Goal: Task Accomplishment & Management: Complete application form

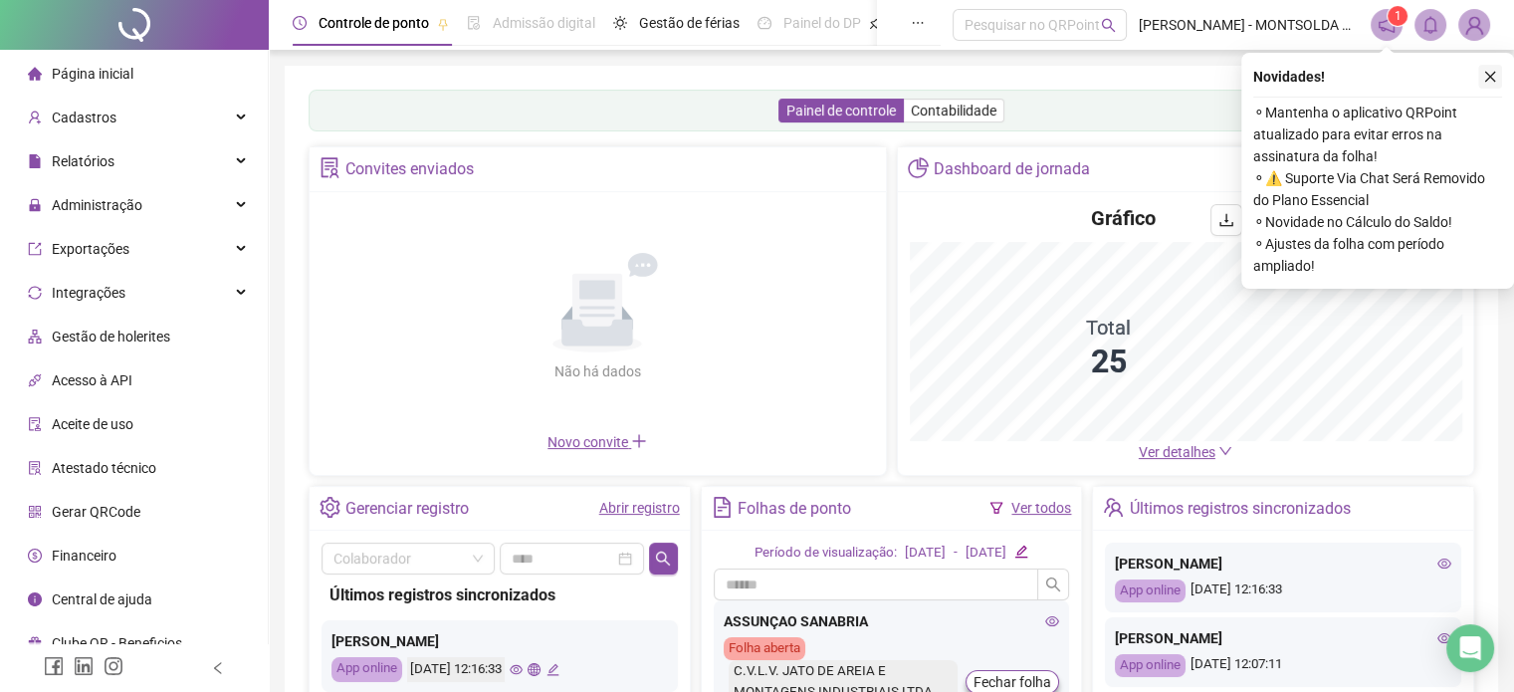
click at [1497, 80] on button "button" at bounding box center [1490, 77] width 24 height 24
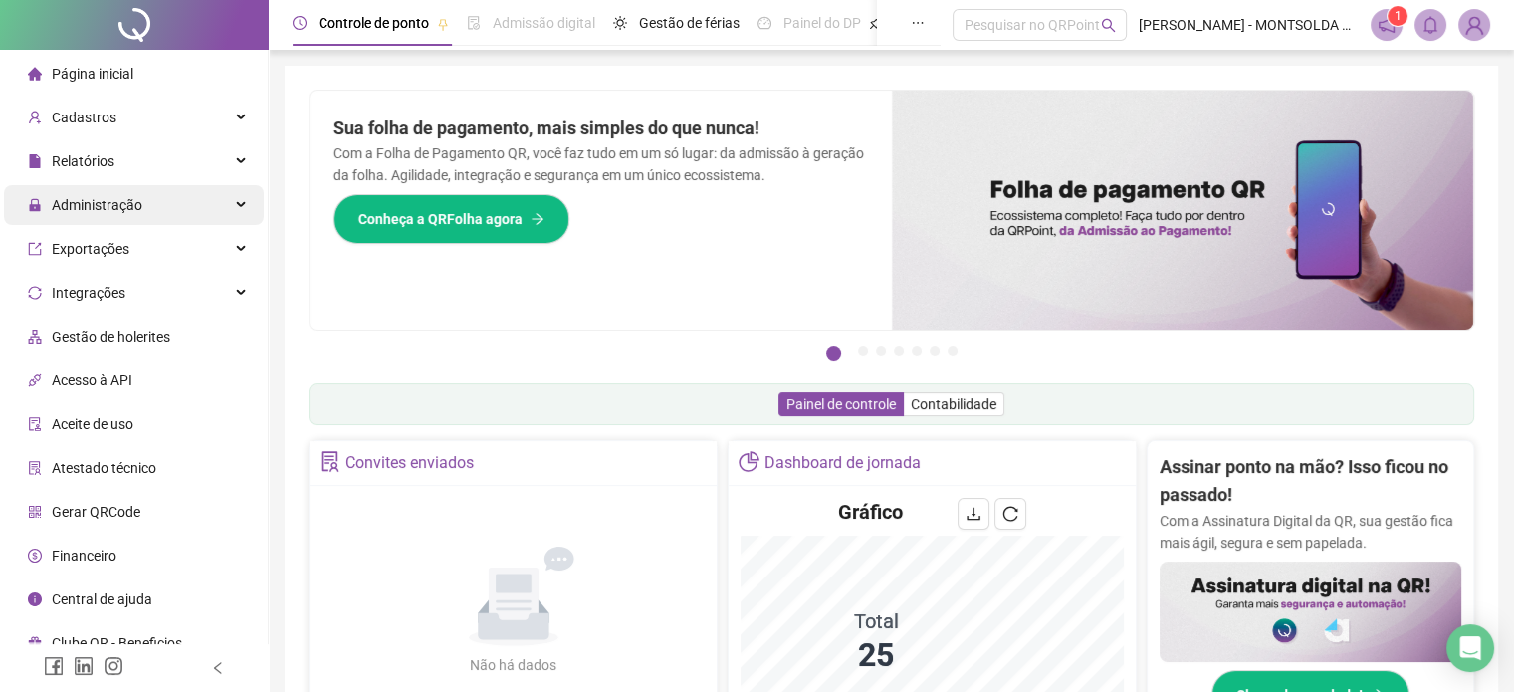
click at [75, 207] on span "Administração" at bounding box center [97, 205] width 91 height 16
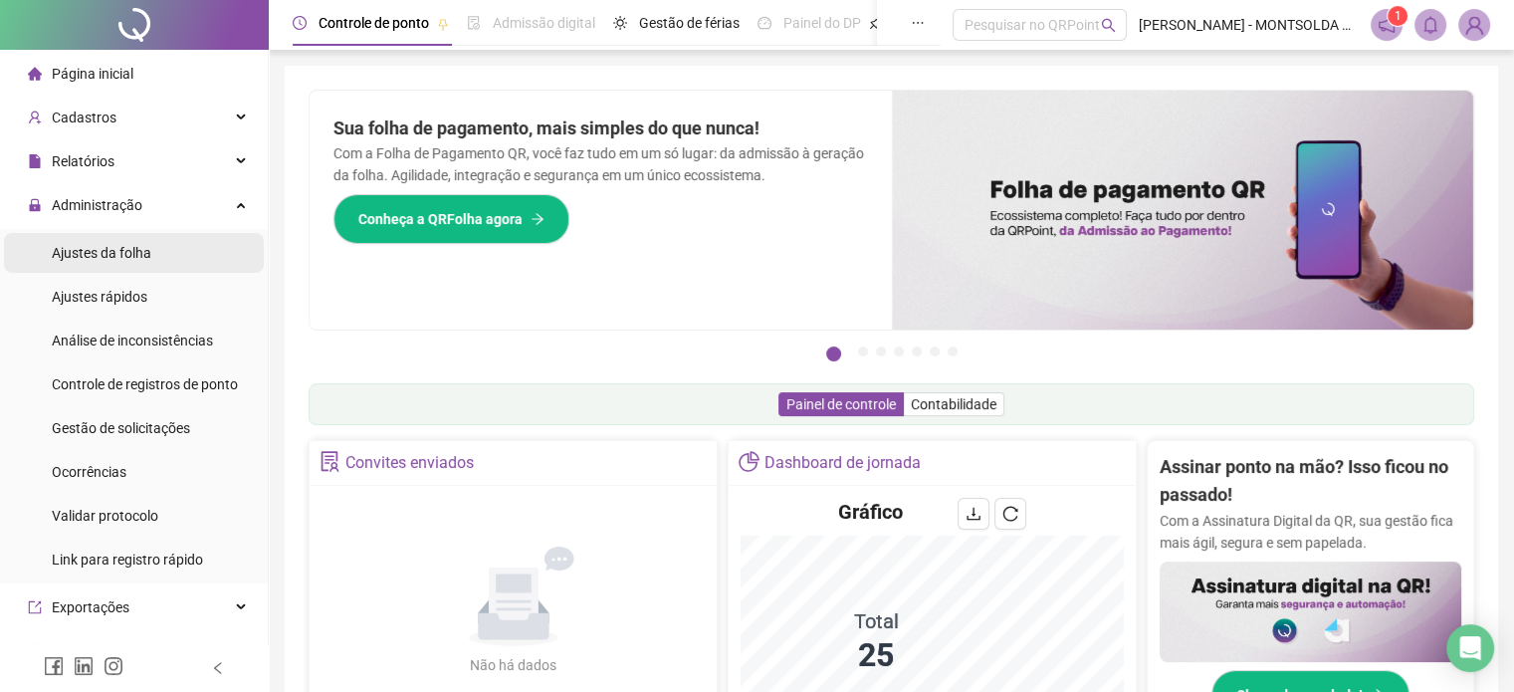
click at [115, 260] on span "Ajustes da folha" at bounding box center [102, 253] width 100 height 16
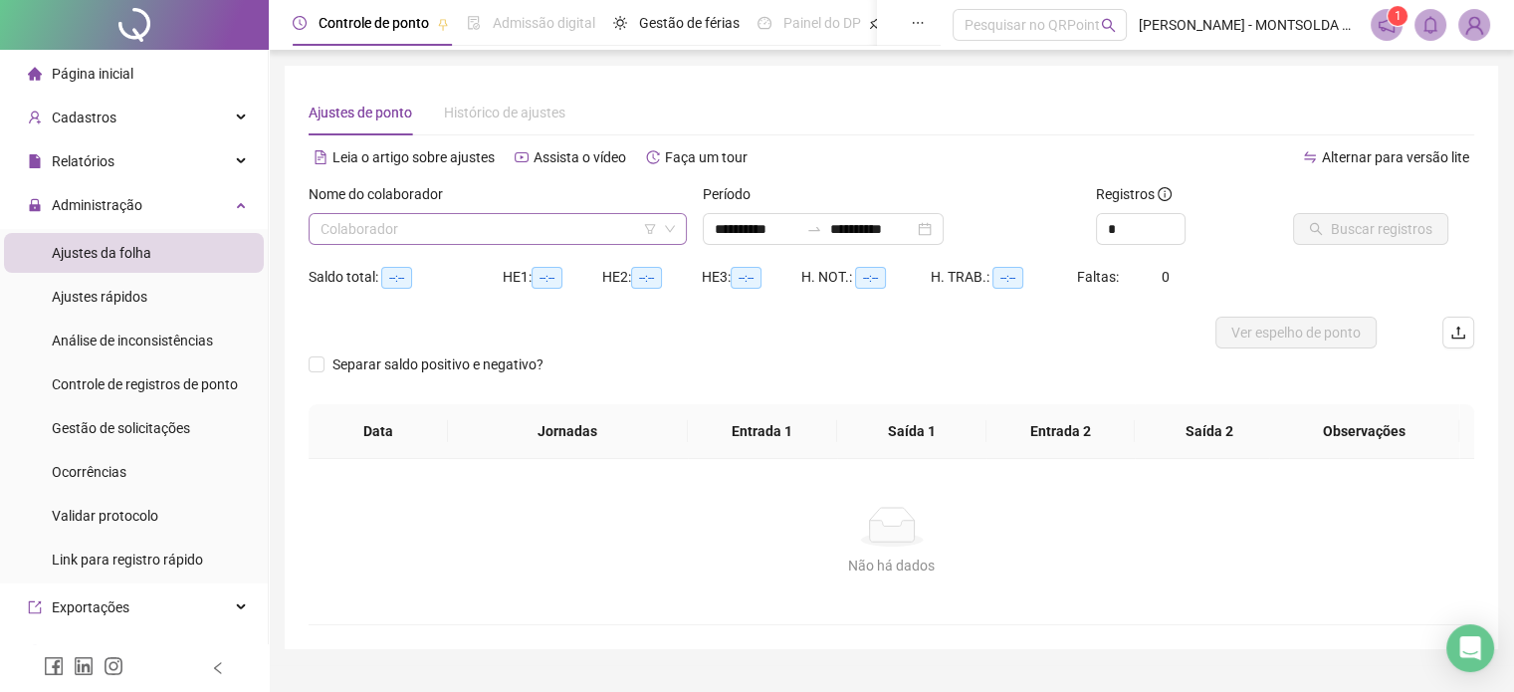
click at [382, 231] on input "search" at bounding box center [488, 229] width 336 height 30
click at [570, 222] on input "search" at bounding box center [488, 229] width 336 height 30
type input "**********"
click at [547, 225] on input "search" at bounding box center [488, 229] width 336 height 30
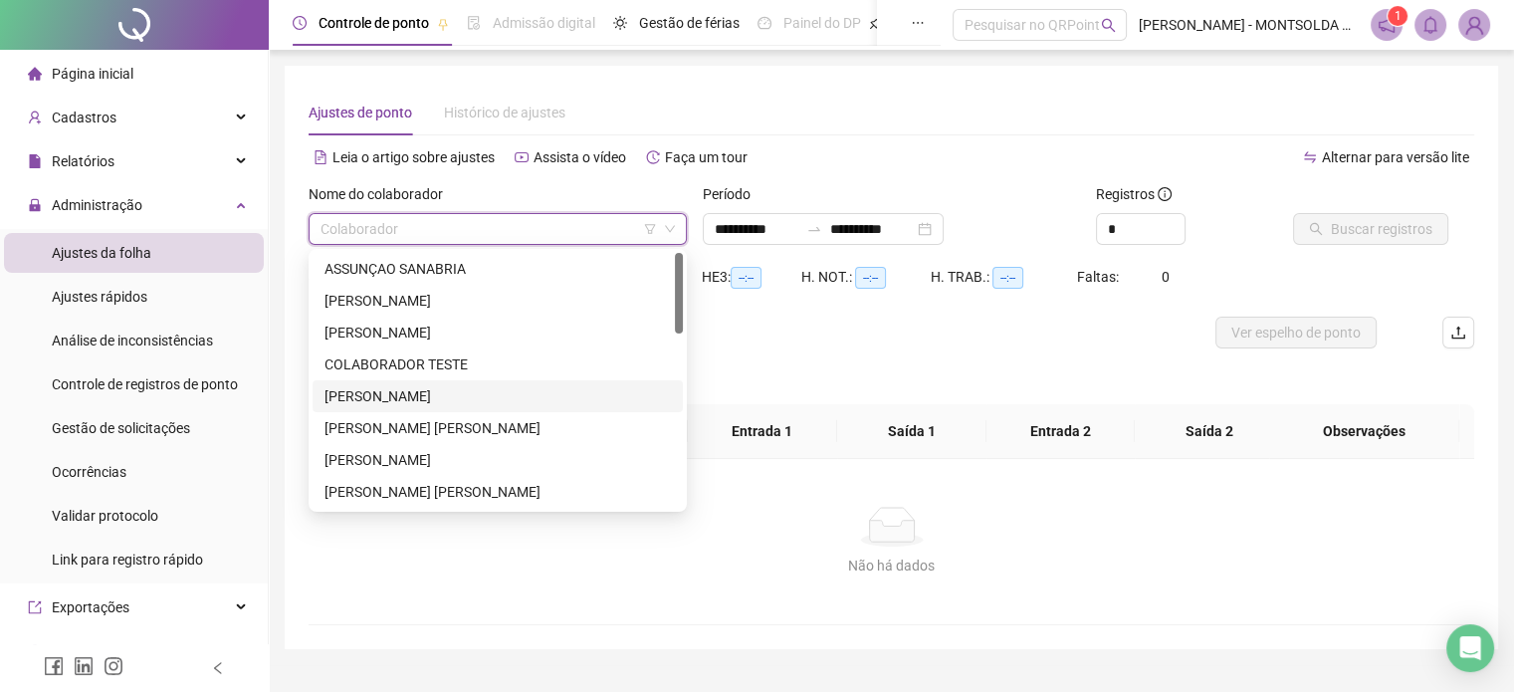
click at [382, 402] on div "[PERSON_NAME]" at bounding box center [497, 396] width 346 height 22
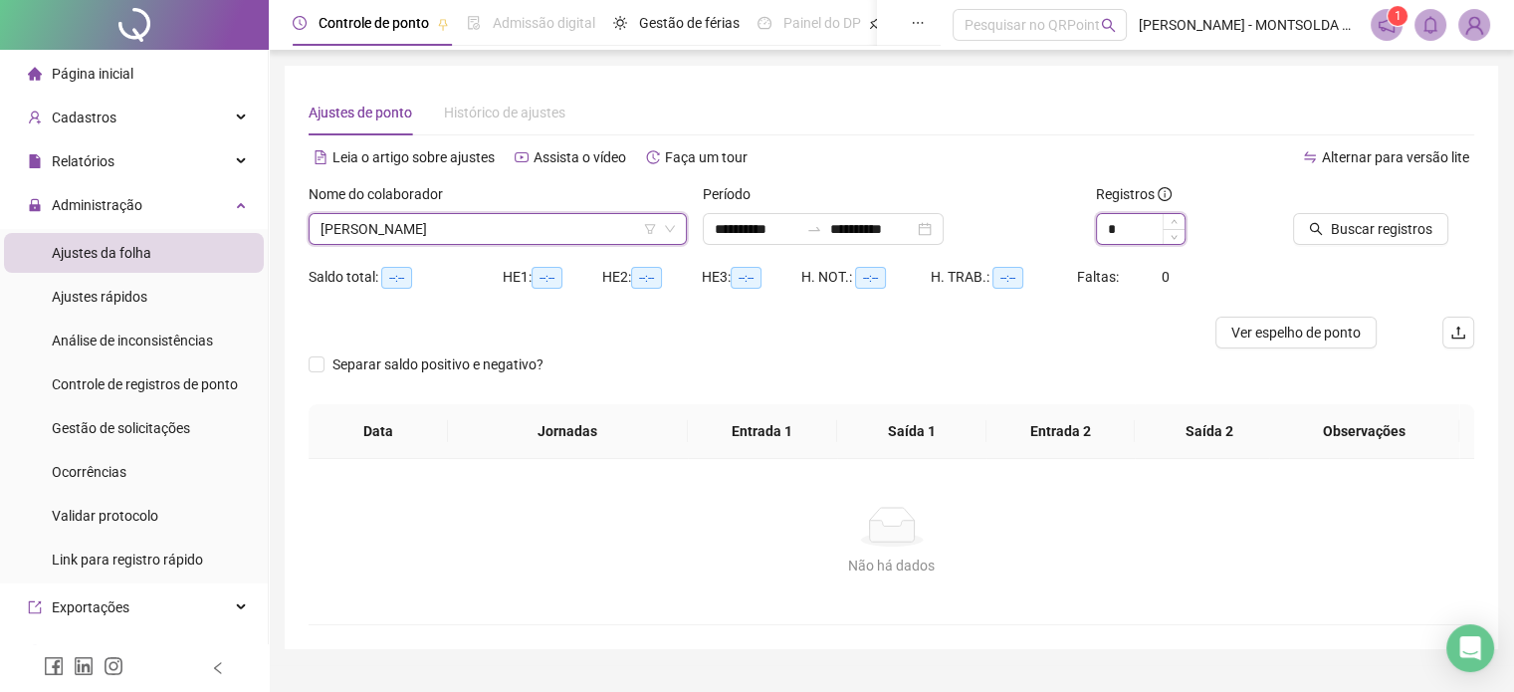
click at [1114, 226] on input "*" at bounding box center [1141, 229] width 88 height 30
drag, startPoint x: 1114, startPoint y: 226, endPoint x: 1103, endPoint y: 225, distance: 12.0
click at [1103, 225] on input "*" at bounding box center [1141, 229] width 88 height 30
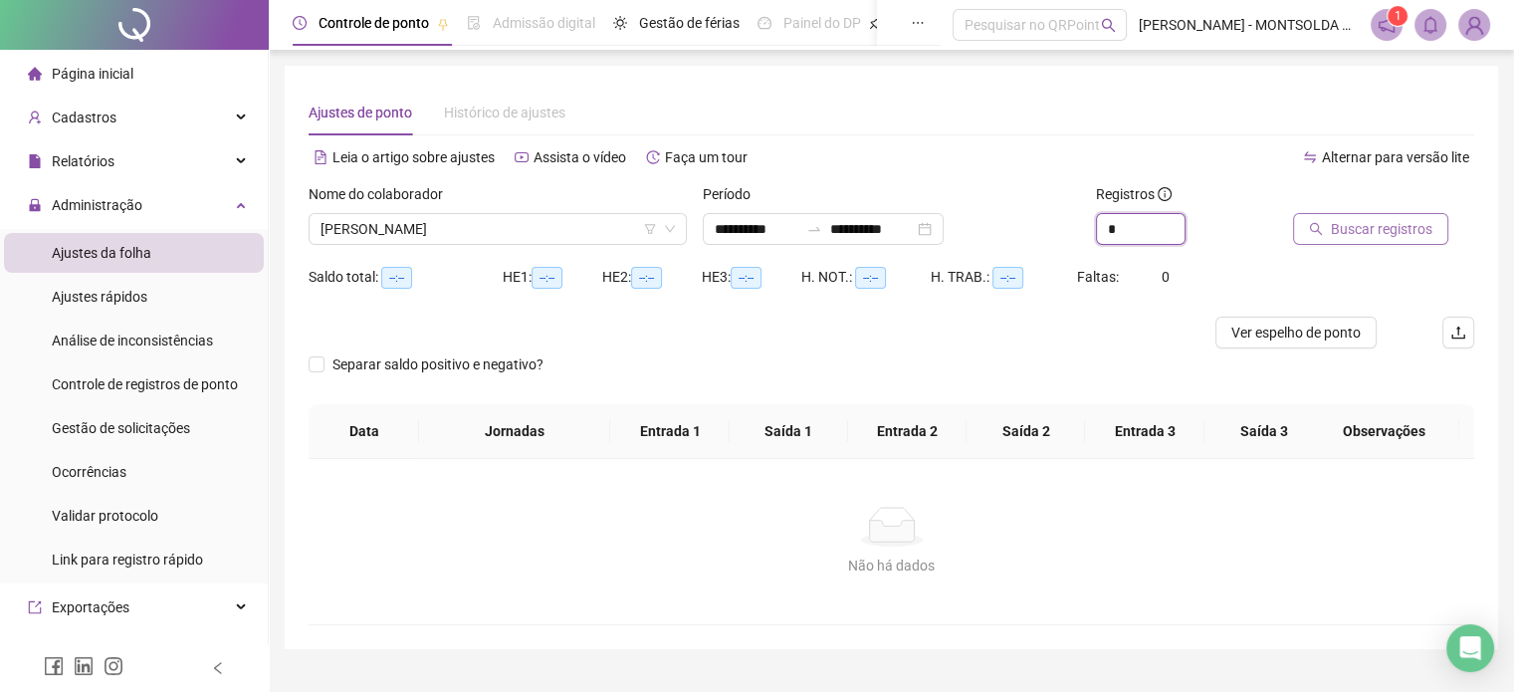
type input "*"
click at [1337, 227] on span "Buscar registros" at bounding box center [1380, 229] width 101 height 22
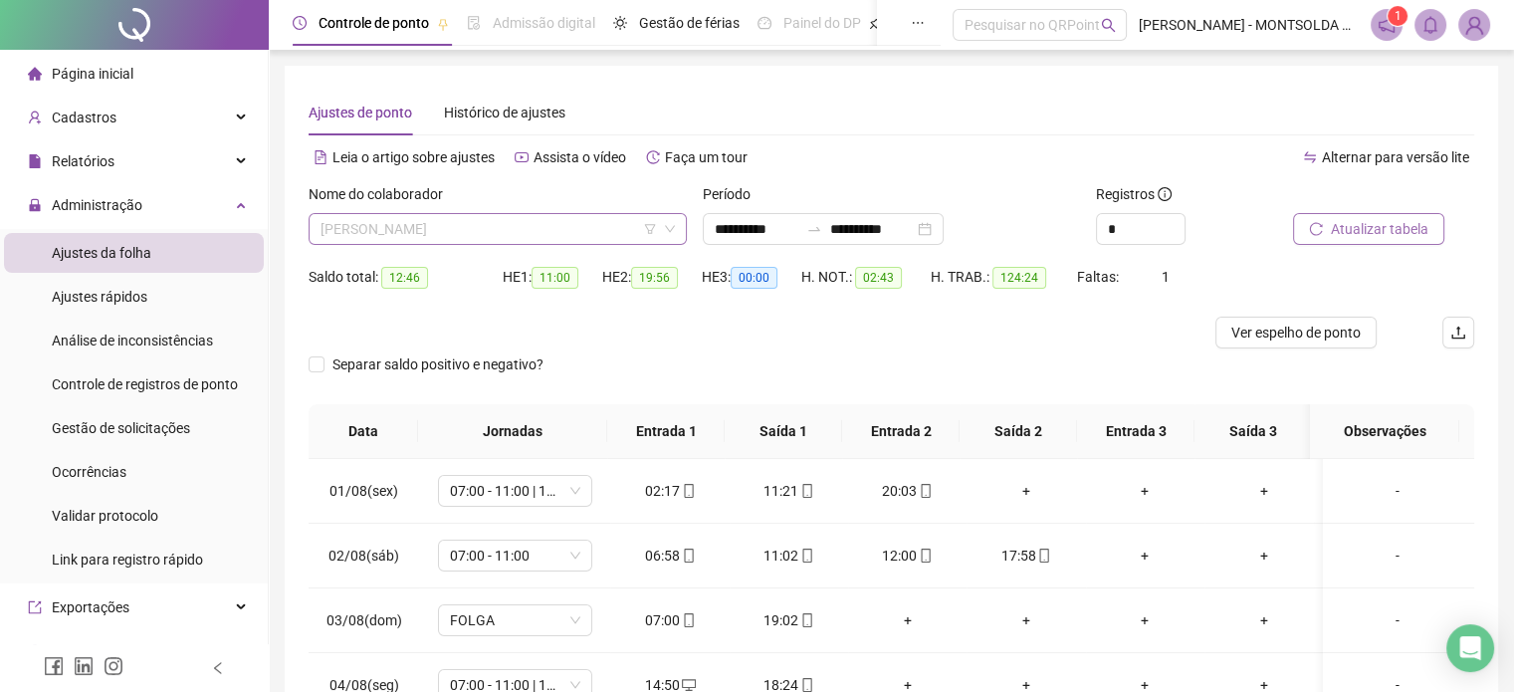
click at [603, 231] on span "[PERSON_NAME]" at bounding box center [497, 229] width 354 height 30
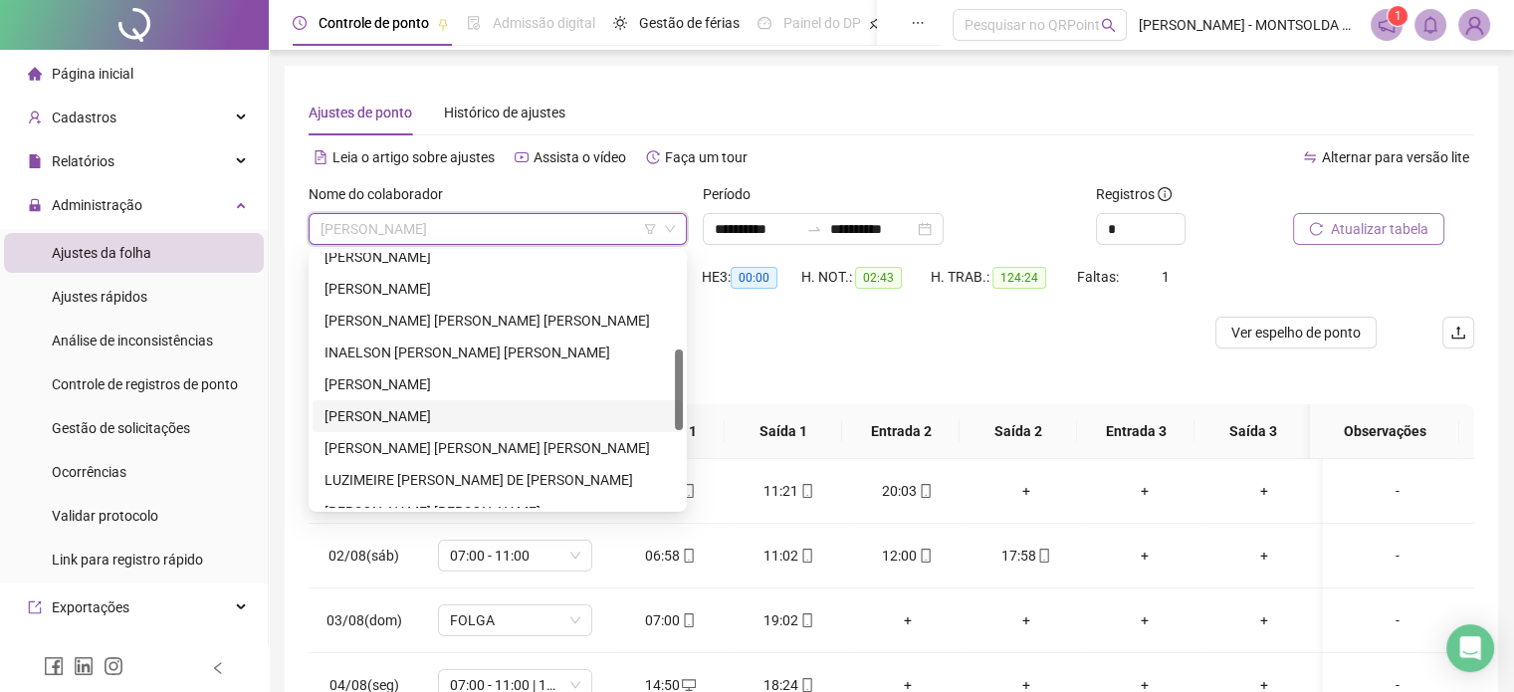
scroll to position [398, 0]
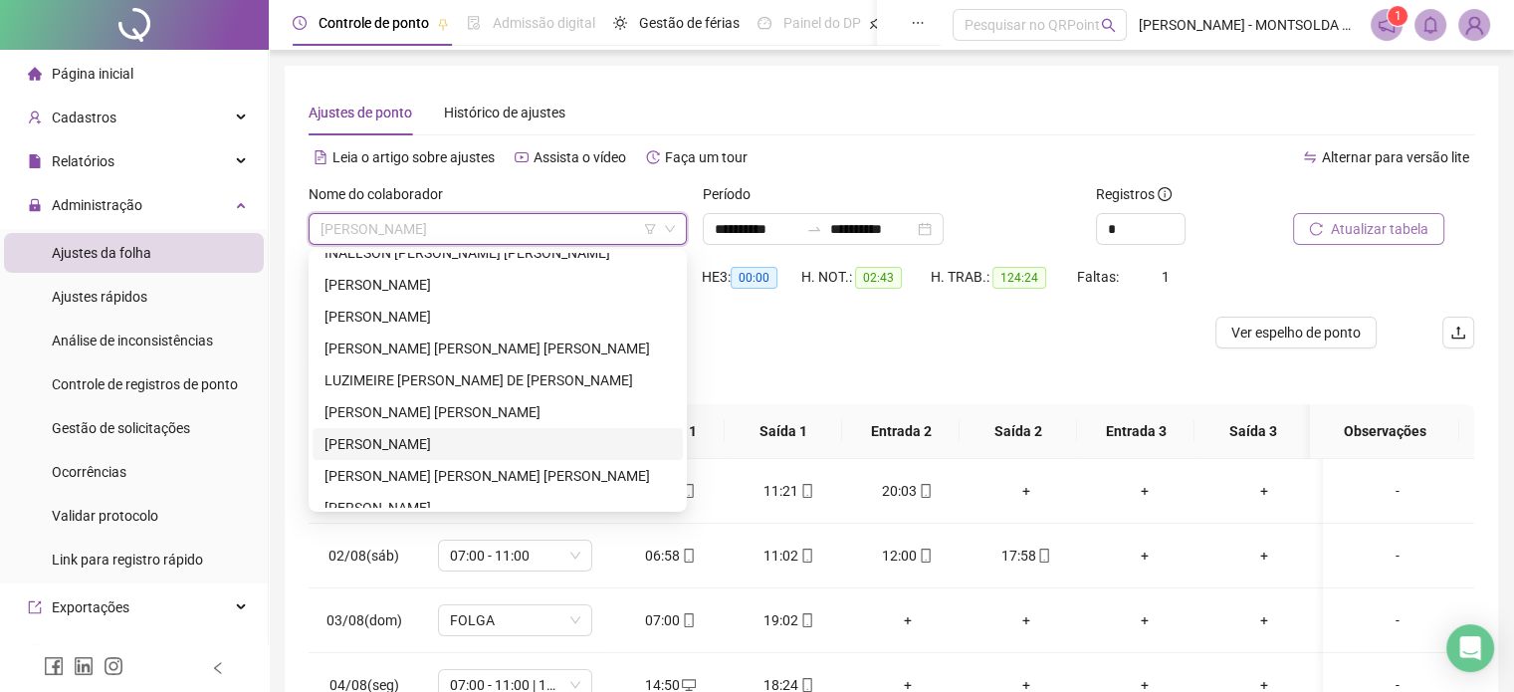
click at [346, 449] on div "[PERSON_NAME]" at bounding box center [497, 444] width 346 height 22
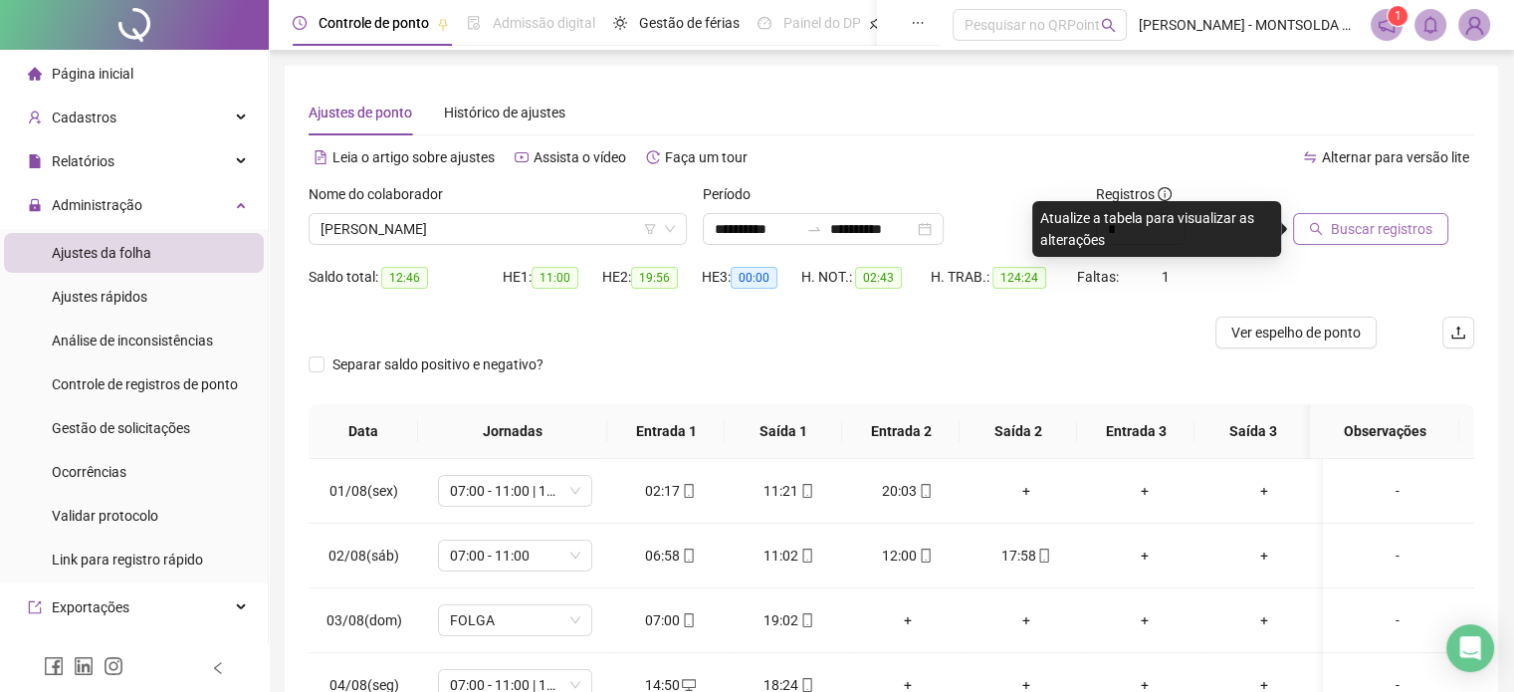
click at [1354, 235] on span "Buscar registros" at bounding box center [1380, 229] width 101 height 22
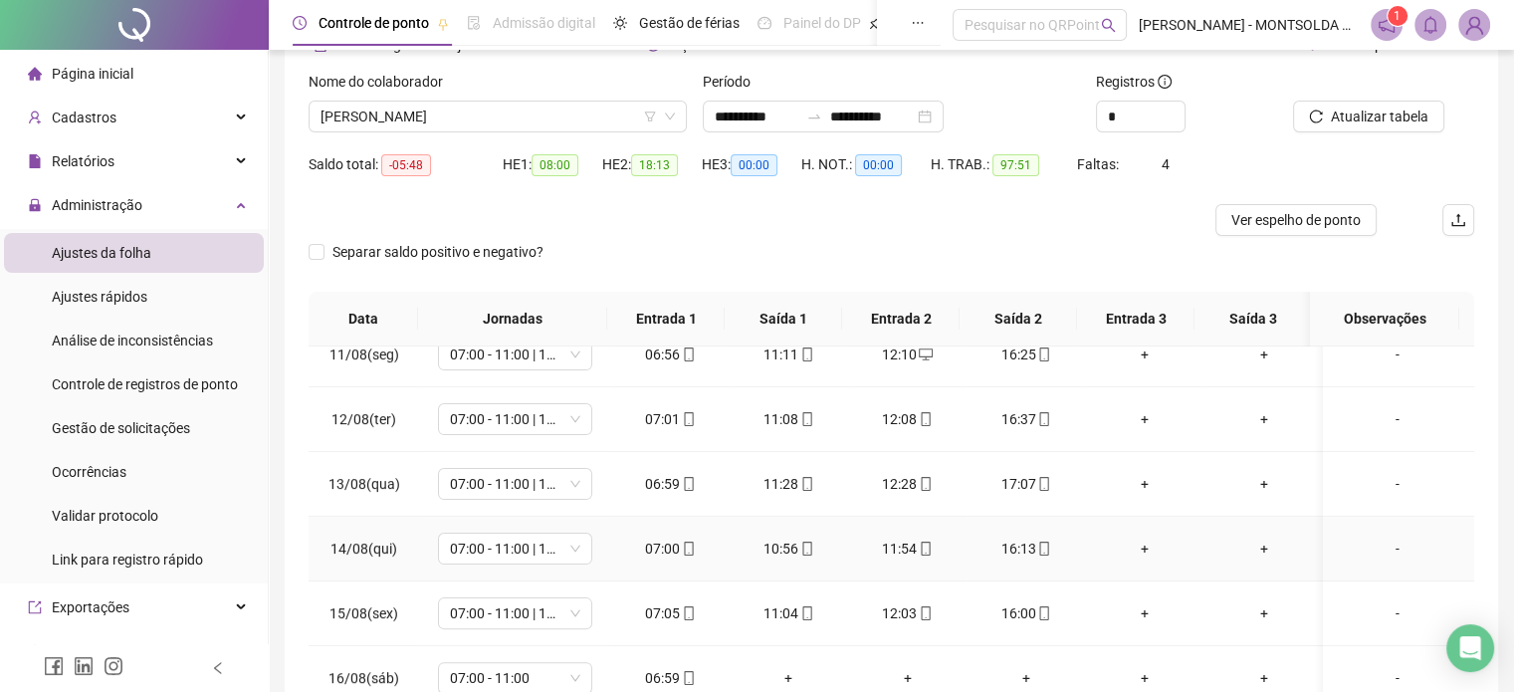
scroll to position [301, 0]
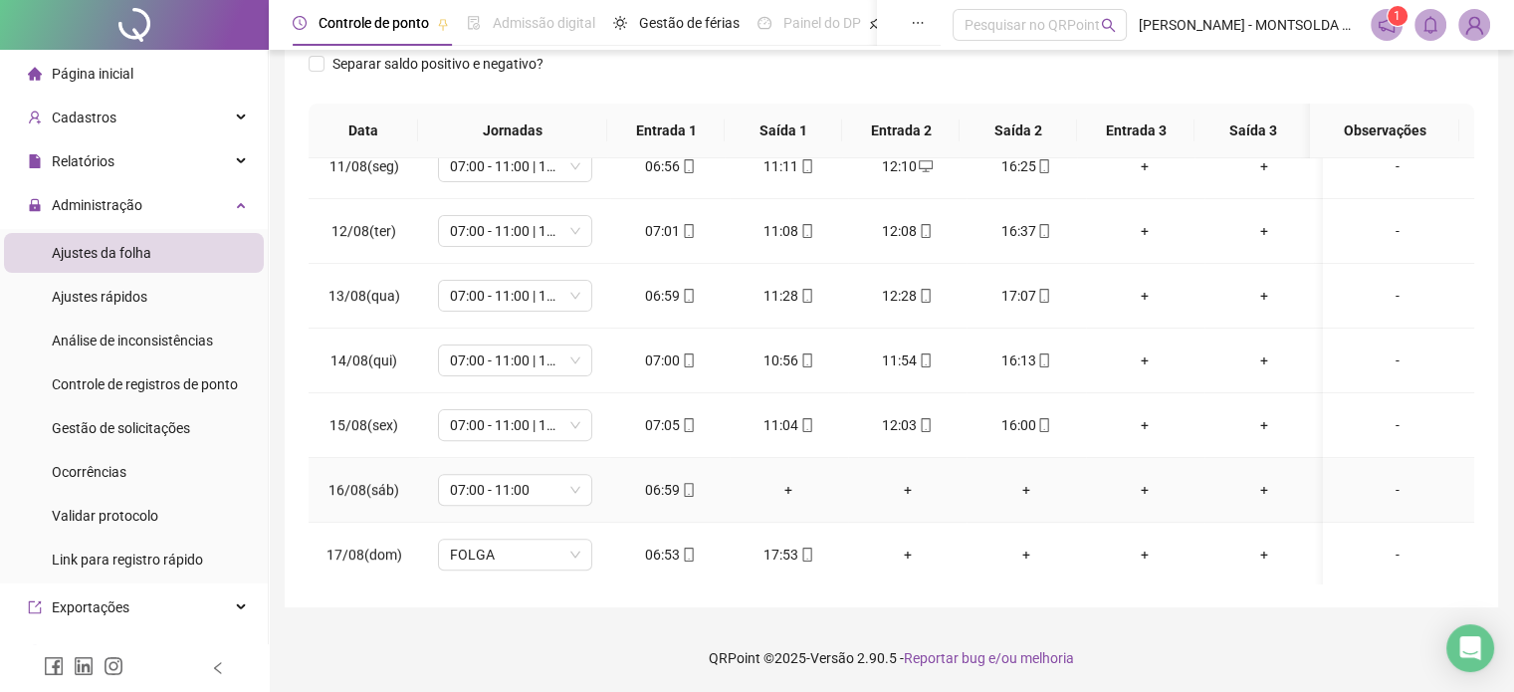
click at [781, 488] on div "+" at bounding box center [788, 490] width 87 height 22
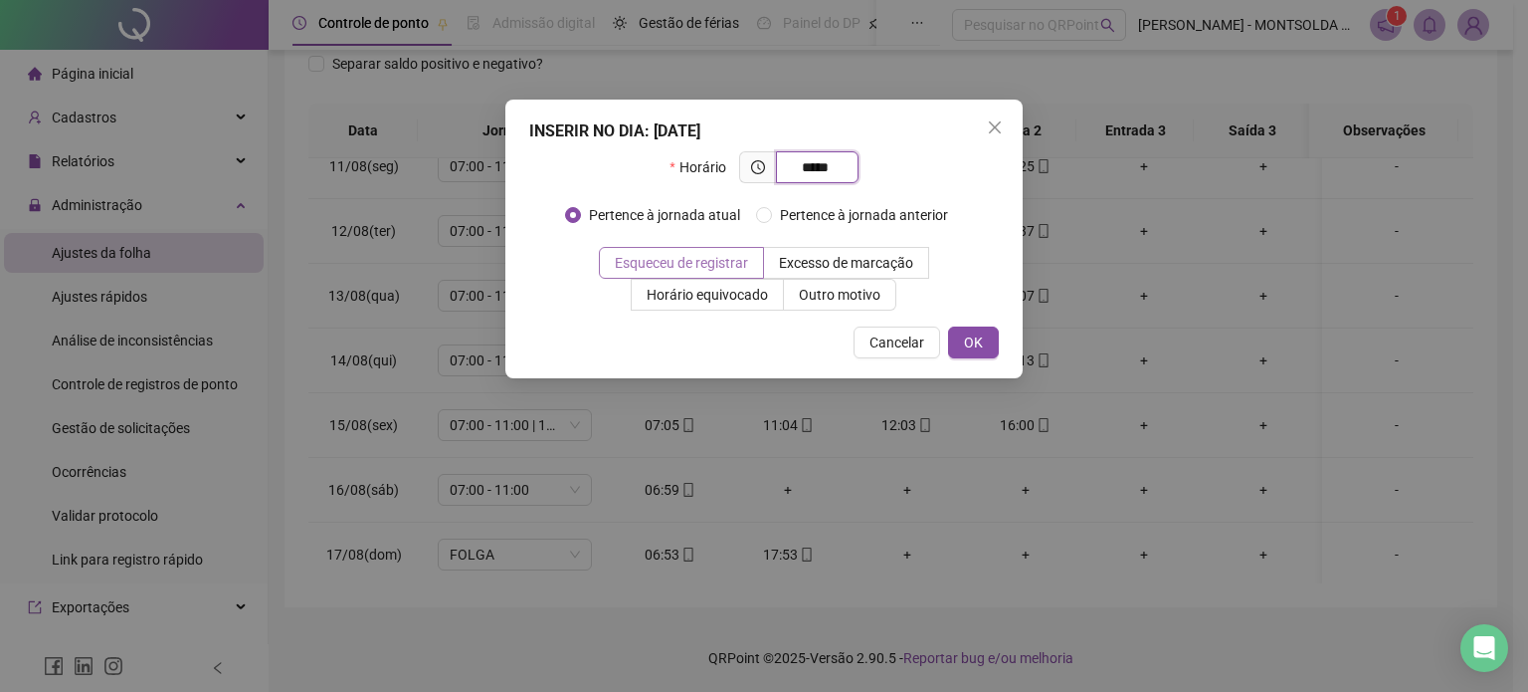
type input "*****"
click at [634, 257] on span "Esqueceu de registrar" at bounding box center [681, 263] width 133 height 16
click at [986, 342] on button "OK" at bounding box center [973, 342] width 51 height 32
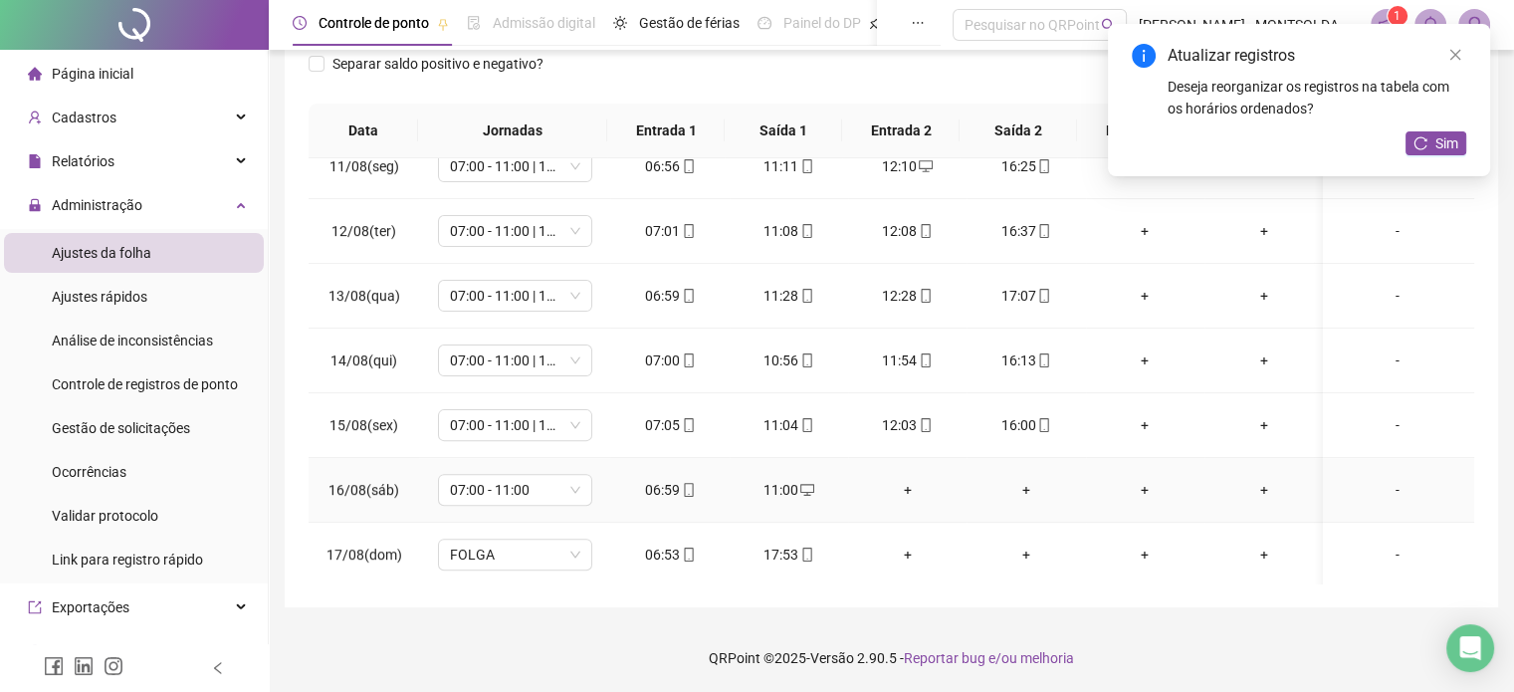
click at [889, 479] on div "+" at bounding box center [907, 490] width 87 height 22
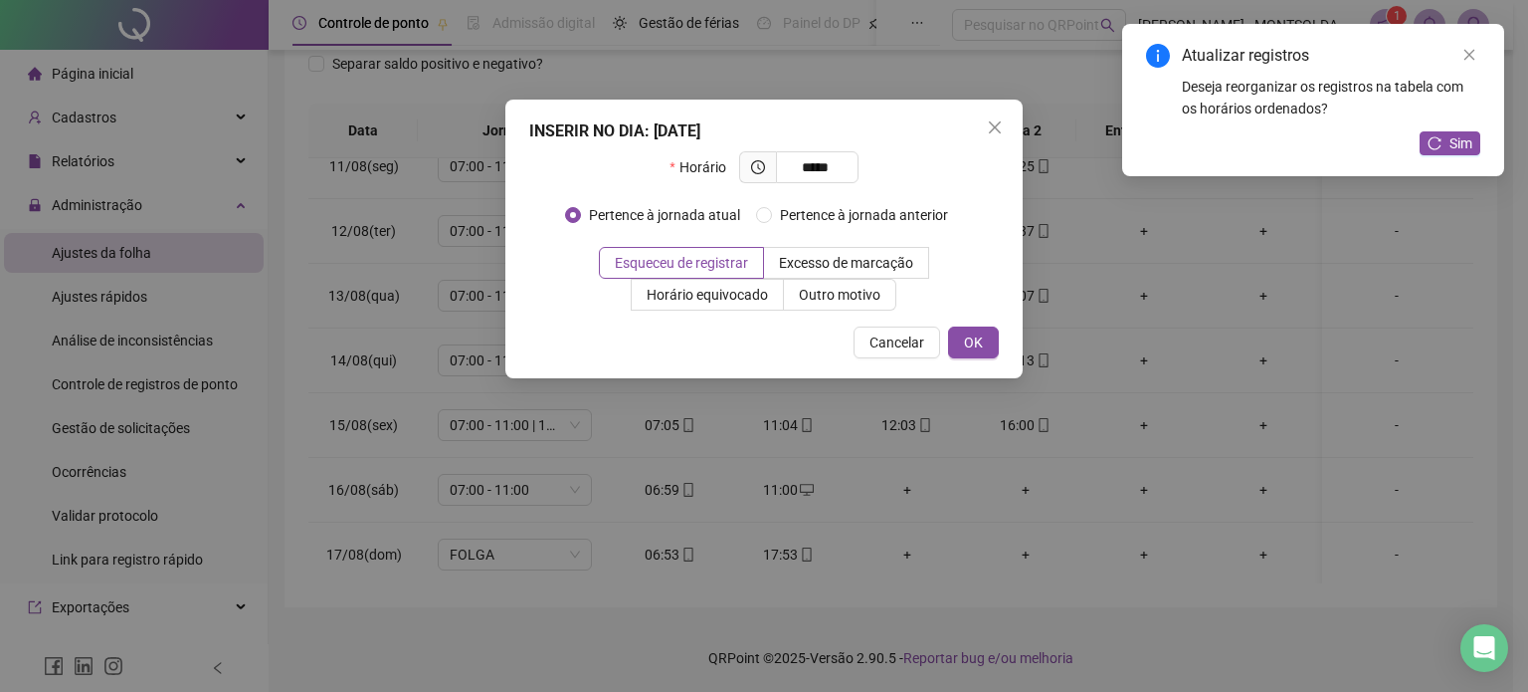
type input "*****"
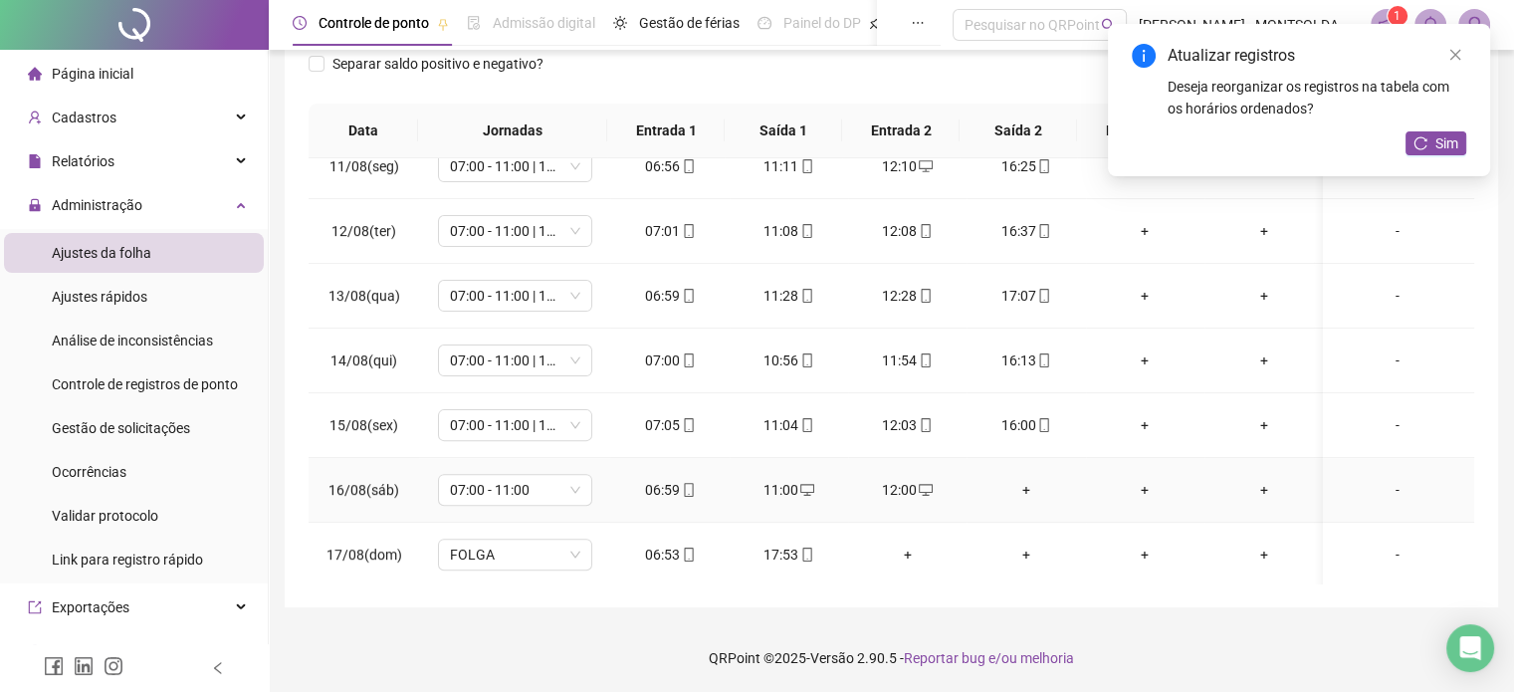
click at [1011, 484] on div "+" at bounding box center [1025, 490] width 87 height 22
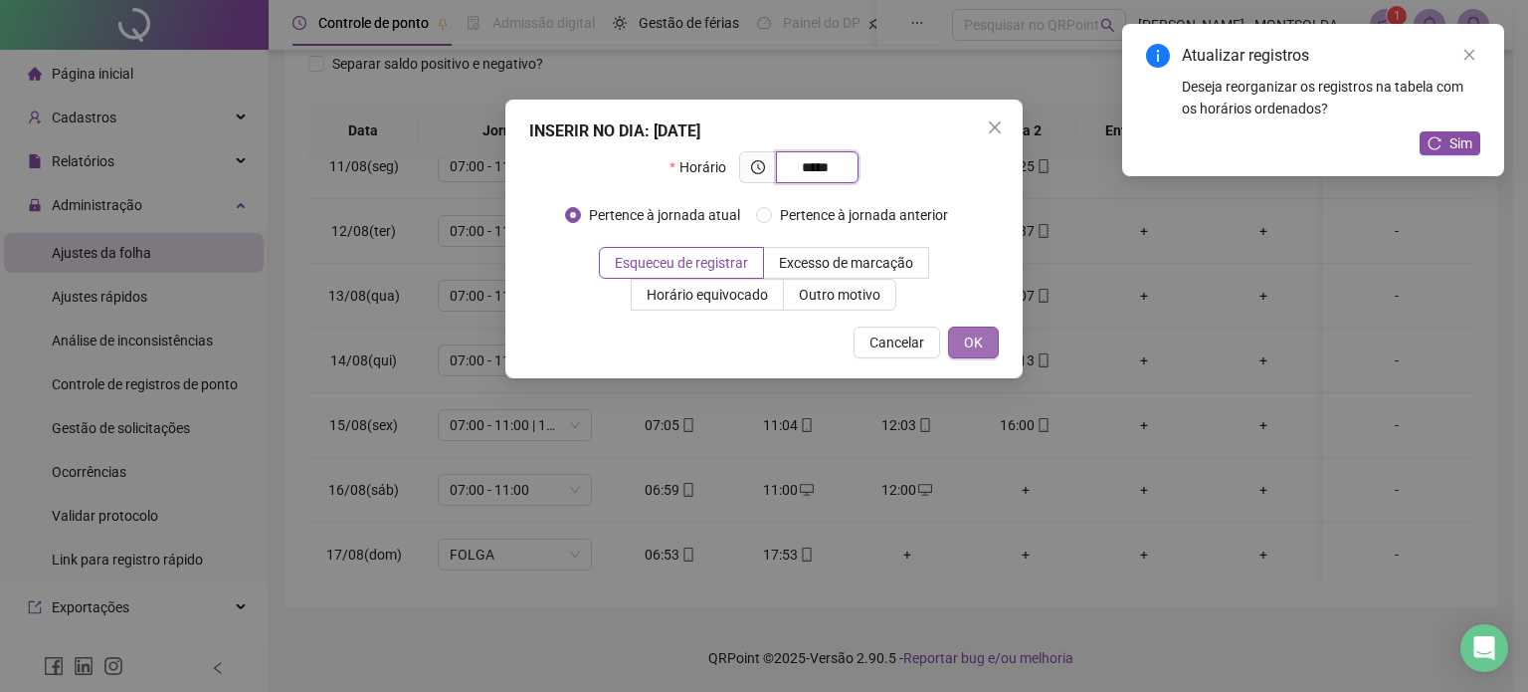
type input "*****"
click at [975, 343] on span "OK" at bounding box center [973, 342] width 19 height 22
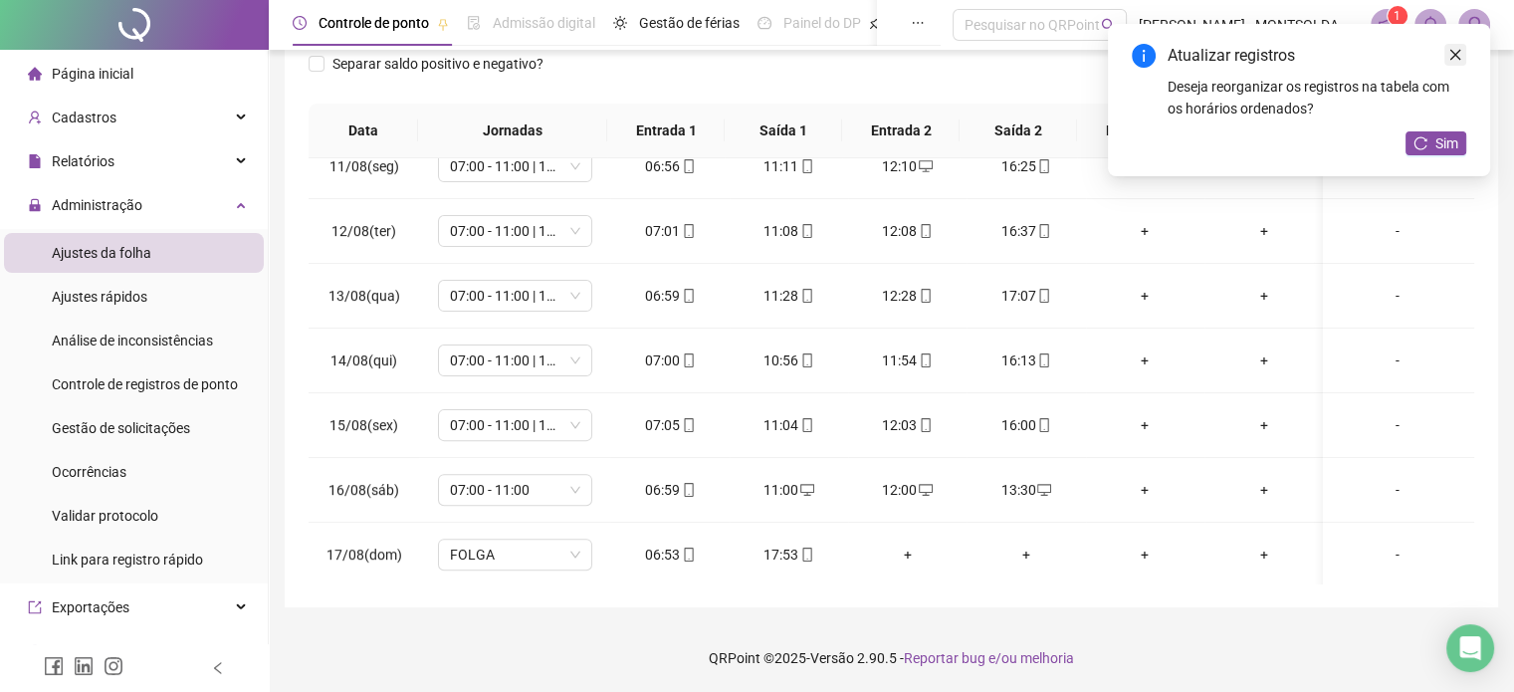
click at [1455, 50] on icon "close" at bounding box center [1455, 55] width 14 height 14
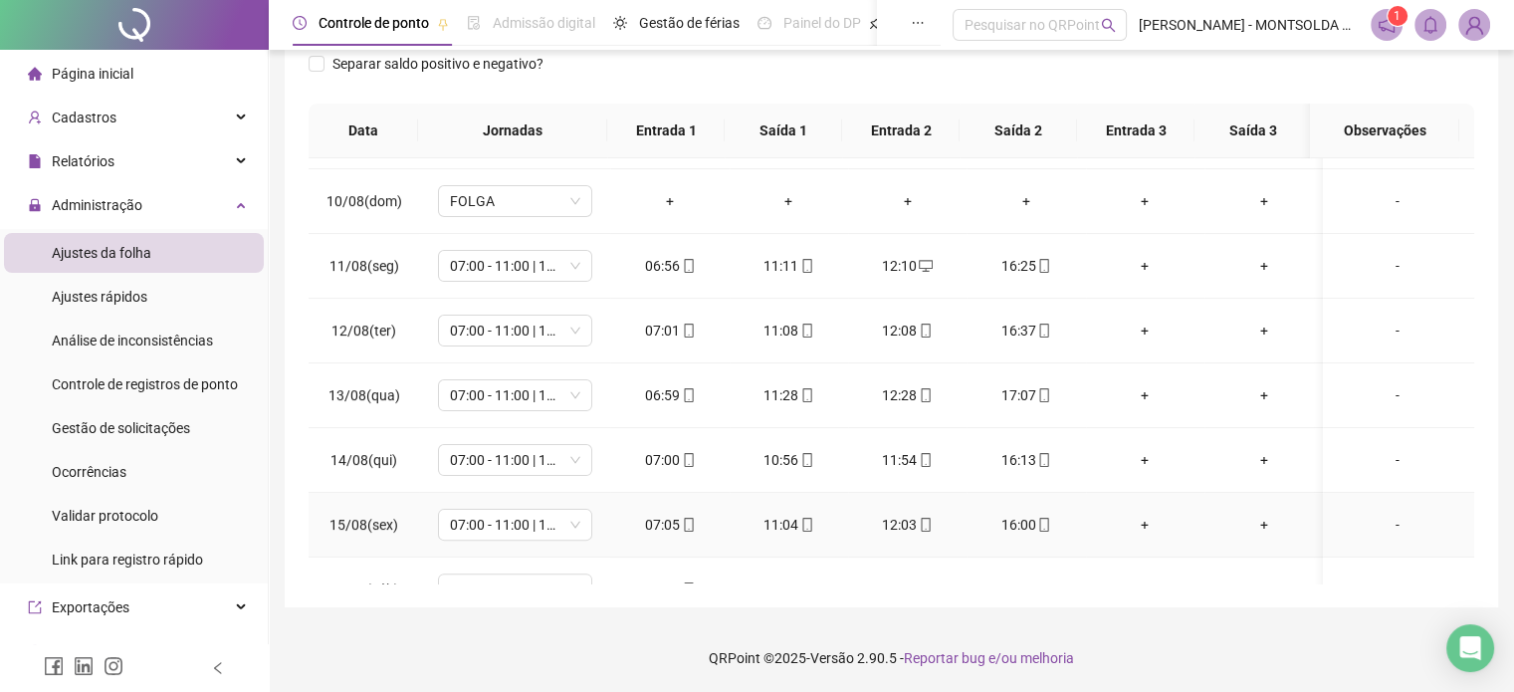
scroll to position [671, 0]
